Goal: Navigation & Orientation: Find specific page/section

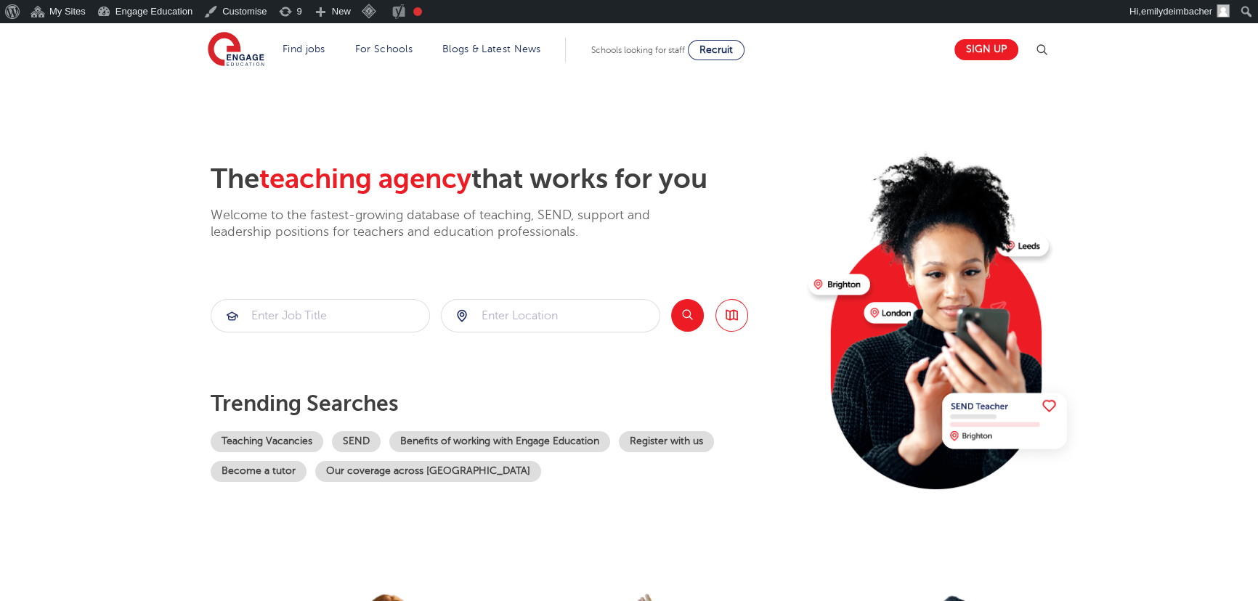
click at [106, 94] on section "The teaching agency that works for you Welcome to the fastest-growing database …" at bounding box center [629, 315] width 1258 height 479
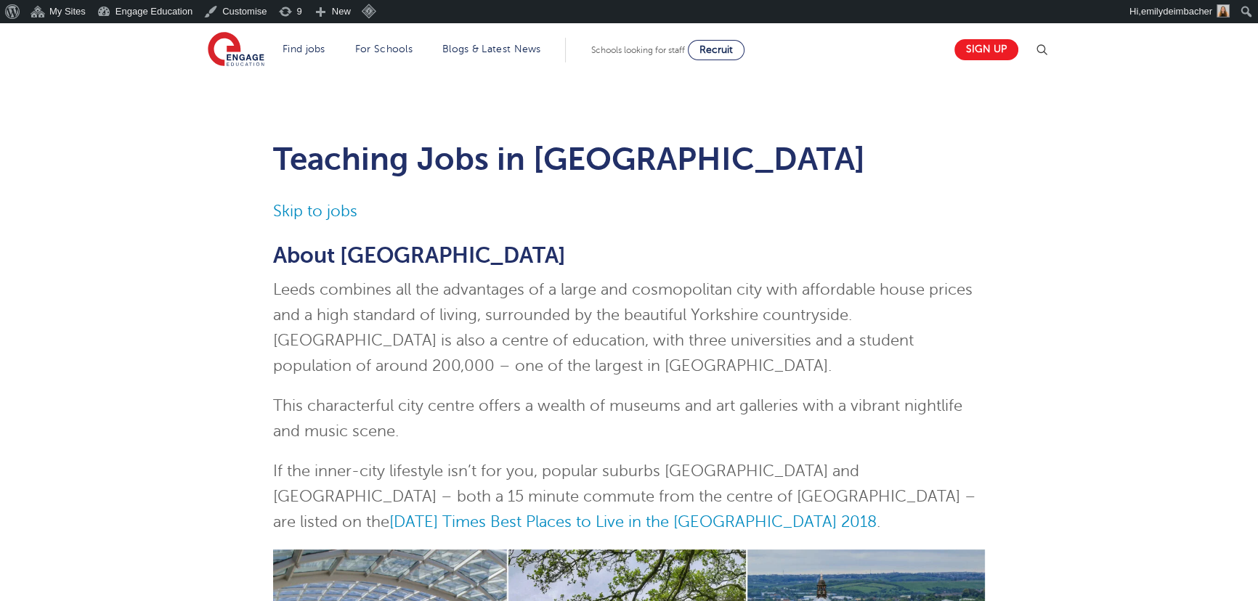
click at [370, 434] on span "This characterful city centre offers a wealth of museums and art galleries with…" at bounding box center [617, 418] width 689 height 43
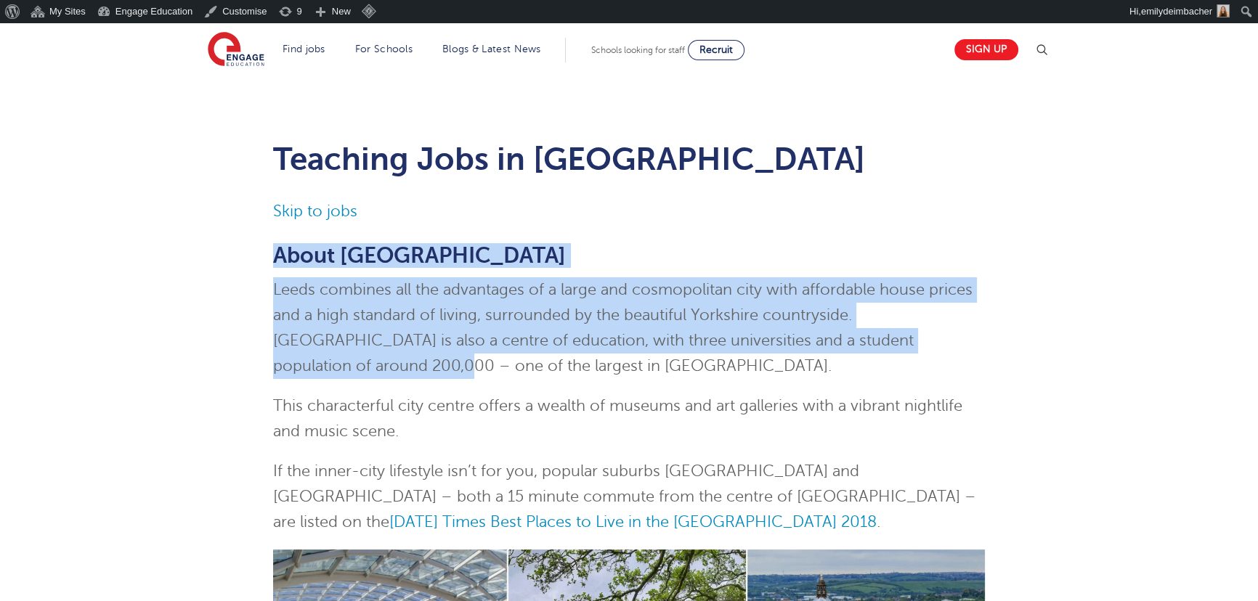
drag, startPoint x: 275, startPoint y: 253, endPoint x: 272, endPoint y: 371, distance: 117.7
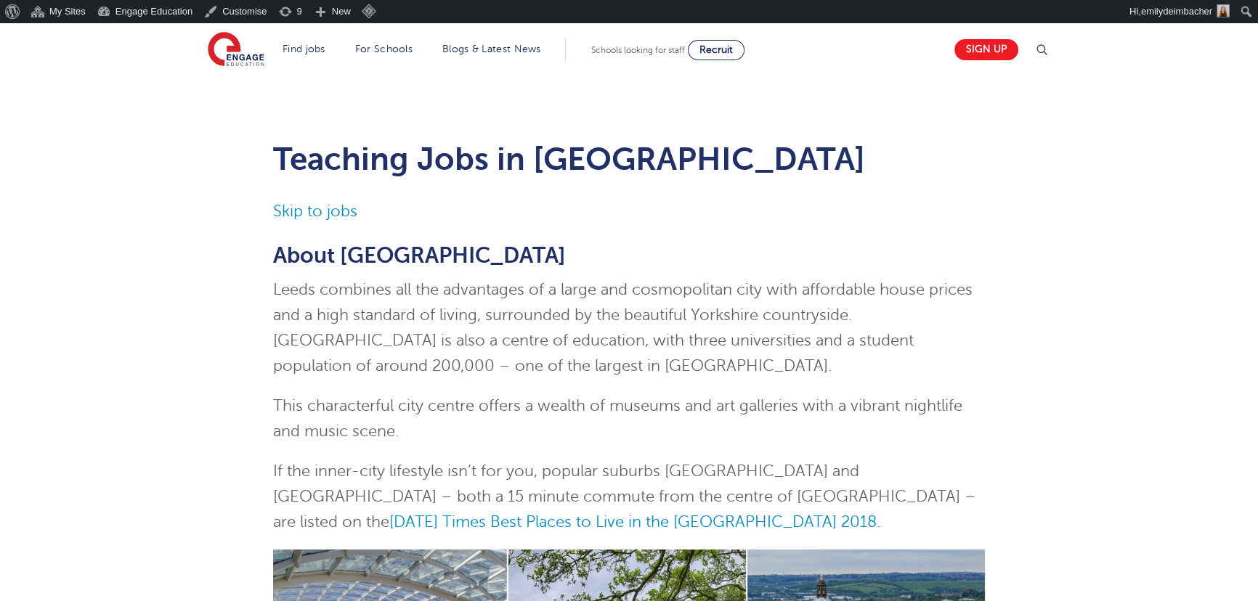
click at [472, 378] on p "Leeds combines all the advantages of a large and cosmopolitan city with afforda…" at bounding box center [629, 328] width 712 height 102
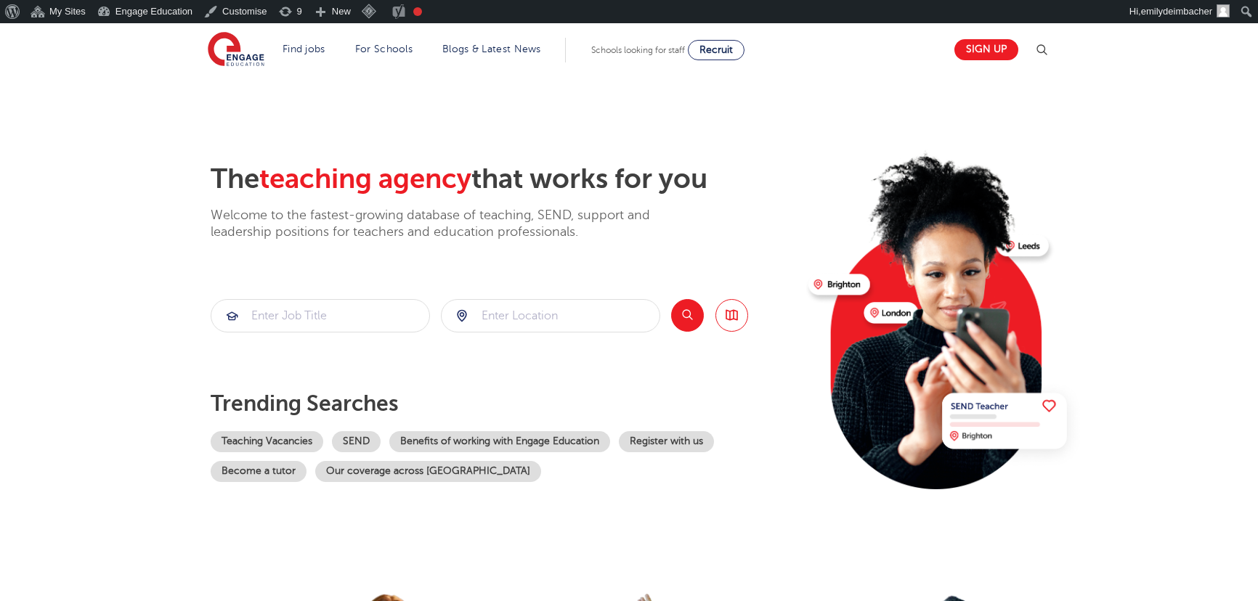
scroll to position [23, 0]
